Goal: Task Accomplishment & Management: Use online tool/utility

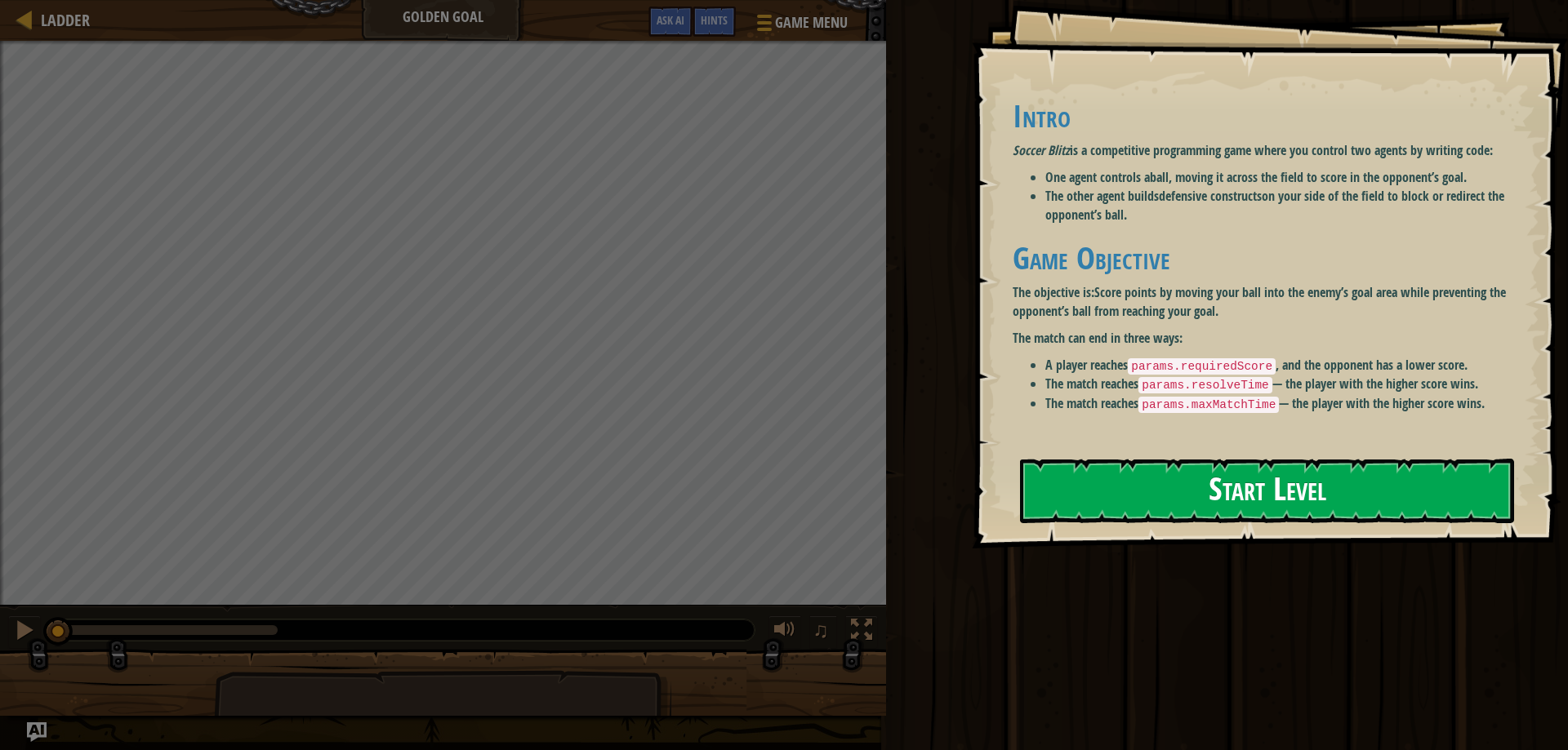
click at [1262, 492] on button "Start Level" at bounding box center [1266, 491] width 494 height 65
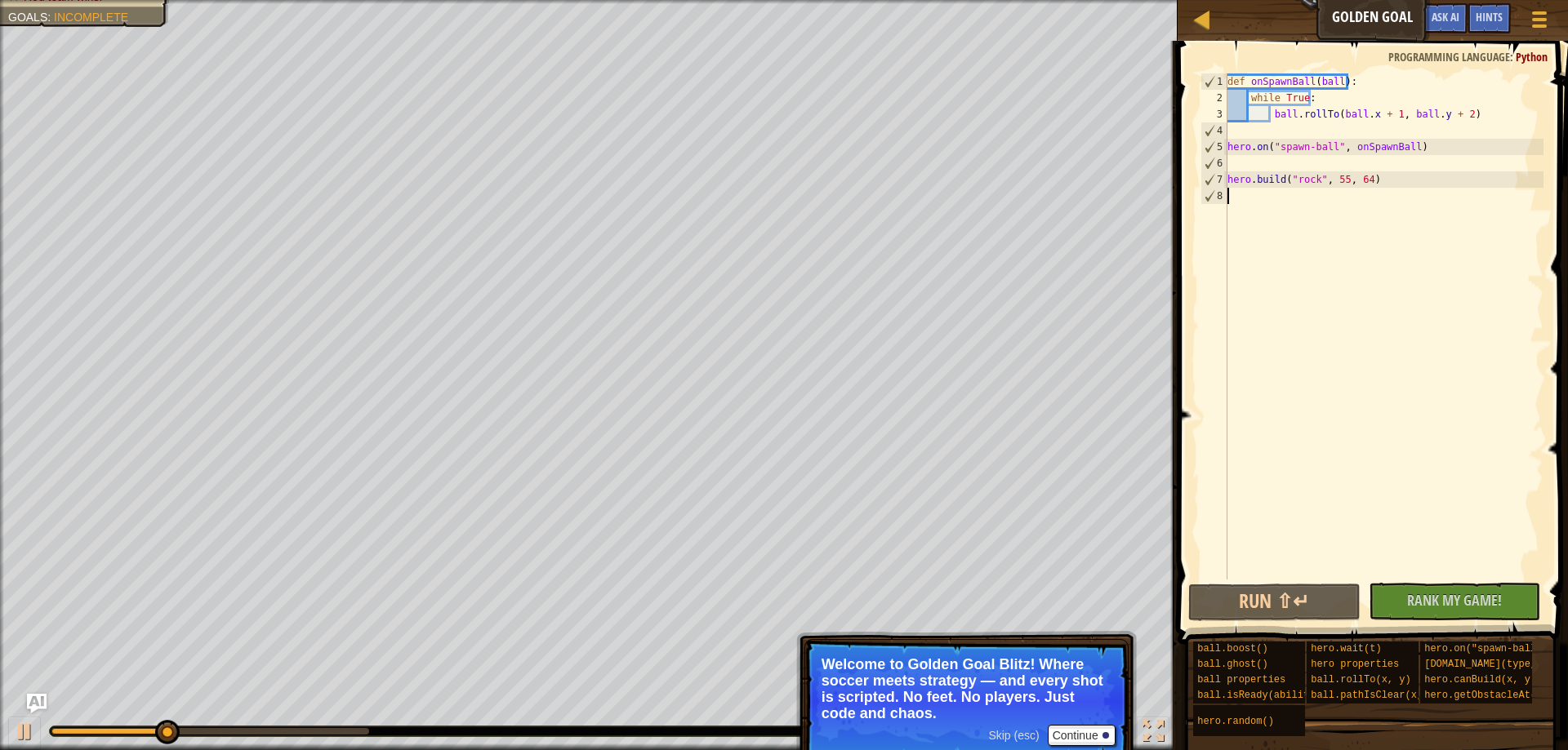
click at [1288, 200] on div "def onSpawnBall ( ball ) : while True : ball . rollTo ( ball . x + 1 , ball . y…" at bounding box center [1383, 343] width 319 height 539
click at [1279, 192] on div "def onSpawnBall ( ball ) : while True : ball . rollTo ( ball . x + 1 , ball . y…" at bounding box center [1383, 343] width 319 height 539
click at [1259, 111] on div "def onSpawnBall ( ball ) : while True : ball . rollTo ( ball . x + 1 , ball . y…" at bounding box center [1383, 343] width 319 height 539
click at [1263, 101] on div "def onSpawnBall ( ball ) : while True : ball . rollTo ( ball . x + 1 , ball . y…" at bounding box center [1383, 343] width 319 height 539
type textarea "while True:"
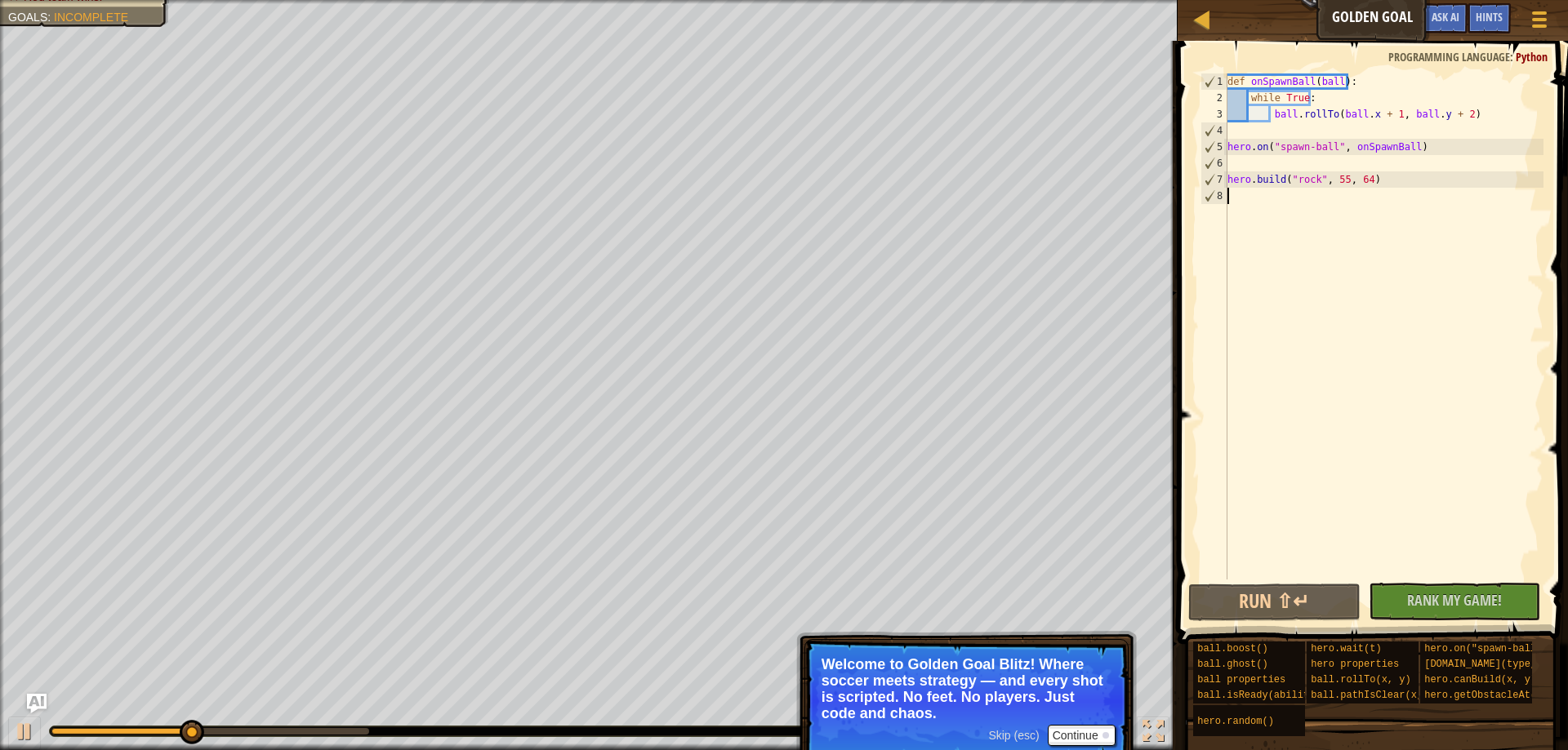
click at [1238, 239] on div "def onSpawnBall ( ball ) : while True : ball . rollTo ( ball . x + 1 , ball . y…" at bounding box center [1383, 343] width 319 height 539
click at [1244, 218] on div "def onSpawnBall ( ball ) : while True : ball . rollTo ( ball . x + 1 , ball . y…" at bounding box center [1383, 343] width 319 height 539
click at [498, 380] on div "copy 63, 66" at bounding box center [528, 385] width 137 height 33
drag, startPoint x: 1275, startPoint y: 271, endPoint x: 1276, endPoint y: 256, distance: 15.0
click at [1275, 270] on div "def onSpawnBall ( ball ) : while True : ball . rollTo ( ball . x + 1 , ball . y…" at bounding box center [1383, 343] width 319 height 539
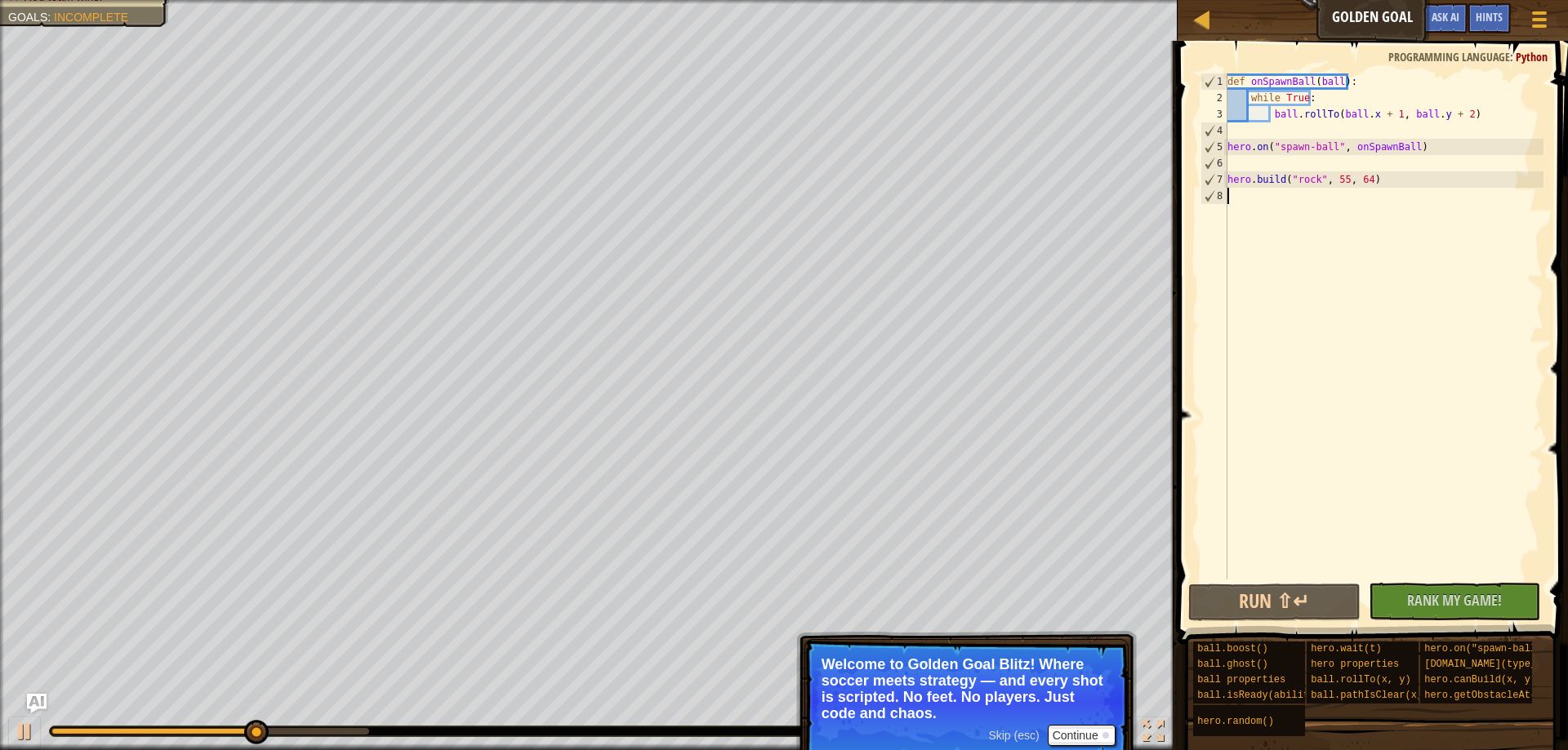
paste textarea "63, 66"
type textarea "63, 66"
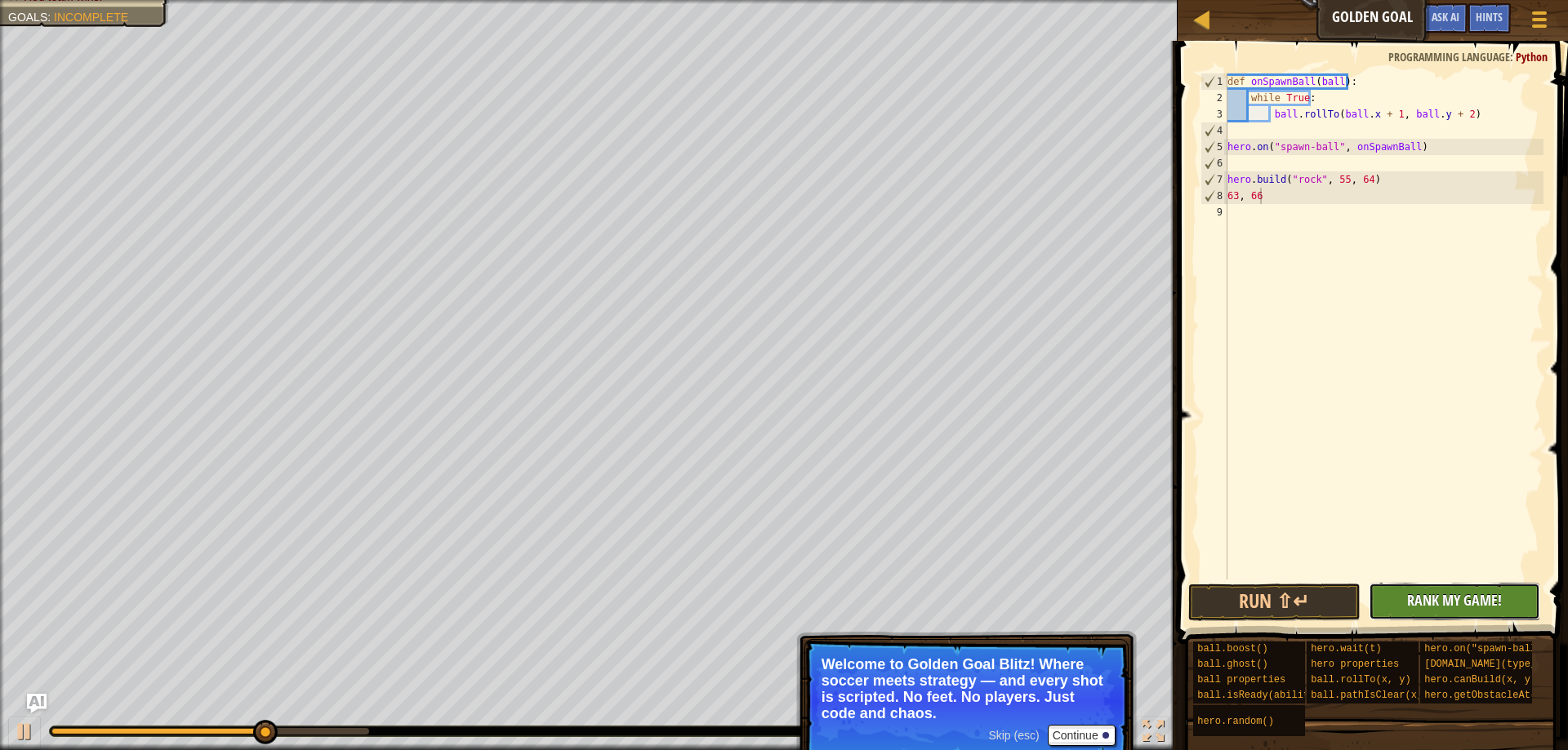
click at [1474, 602] on span "Rank My Game!" at bounding box center [1455, 600] width 95 height 20
click at [1306, 597] on button "Run ⇧↵" at bounding box center [1273, 602] width 171 height 38
